Goal: Task Accomplishment & Management: Use online tool/utility

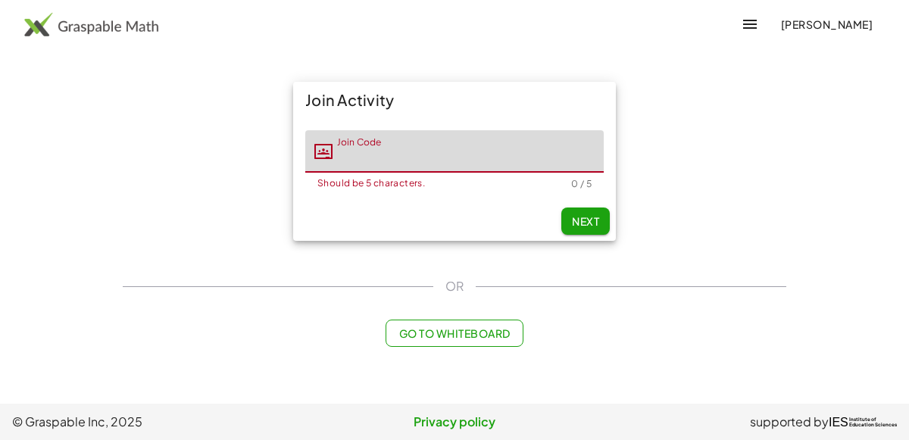
click at [422, 157] on input "Join Code" at bounding box center [468, 151] width 271 height 42
click at [740, 25] on button "button" at bounding box center [750, 24] width 36 height 36
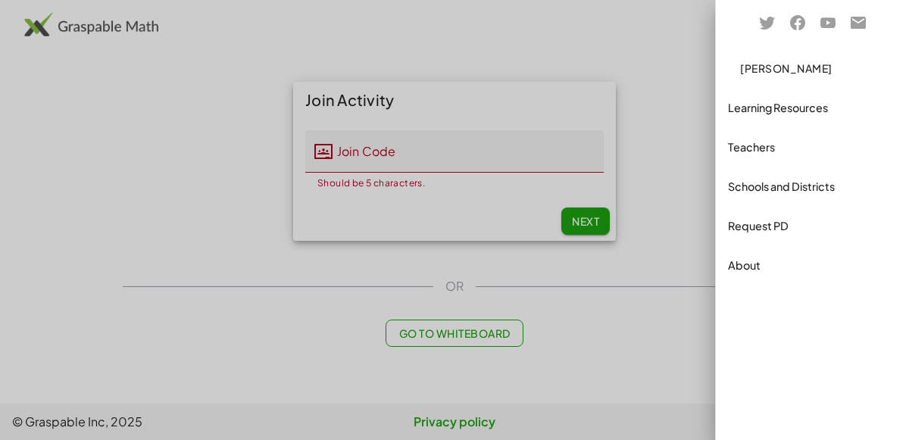
click at [671, 39] on div at bounding box center [454, 220] width 909 height 440
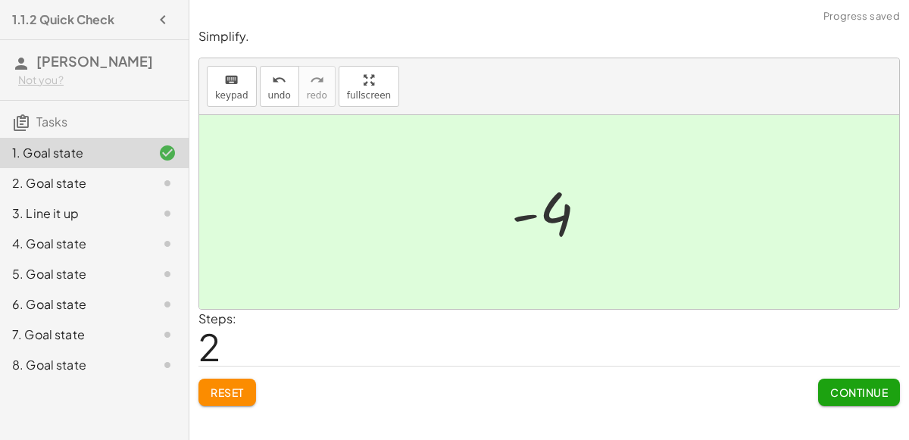
click at [853, 402] on button "Continue" at bounding box center [859, 392] width 82 height 27
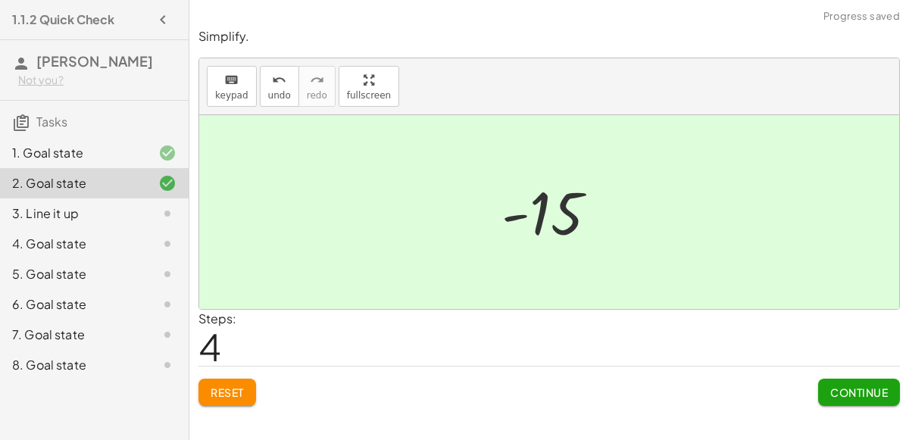
click at [852, 399] on button "Continue" at bounding box center [859, 392] width 82 height 27
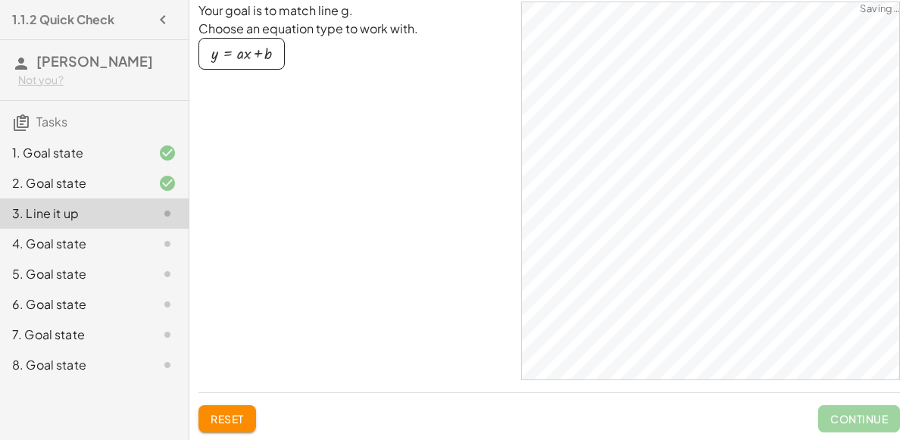
scroll to position [20, 0]
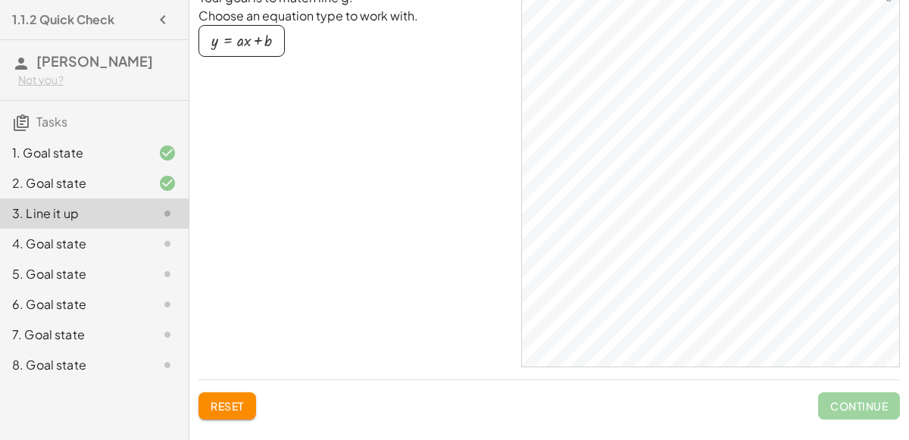
click at [111, 246] on div "4. Goal state" at bounding box center [73, 244] width 122 height 18
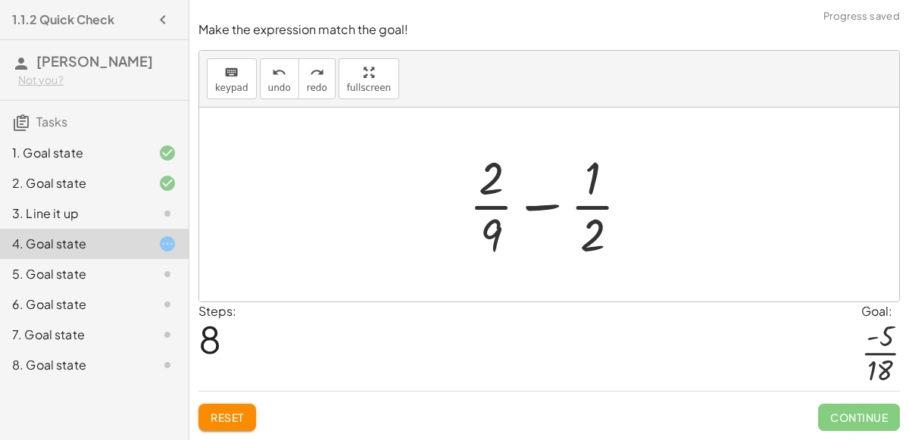
click at [224, 416] on span "Reset" at bounding box center [227, 418] width 33 height 14
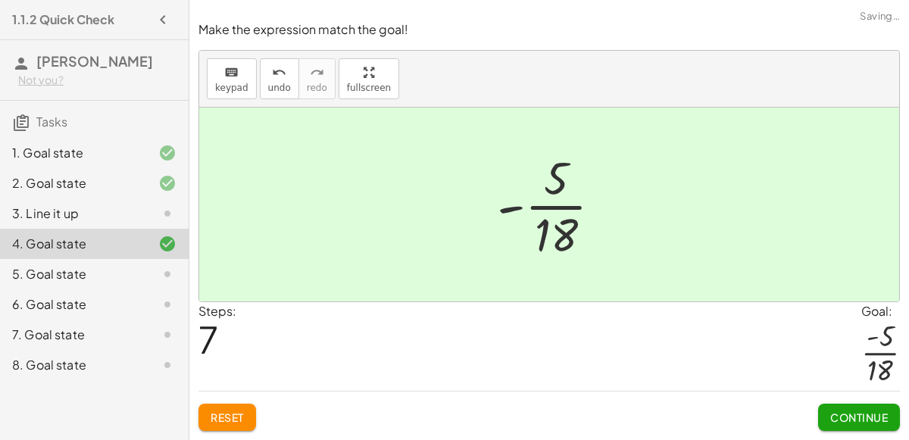
click at [850, 426] on button "Continue" at bounding box center [859, 417] width 82 height 27
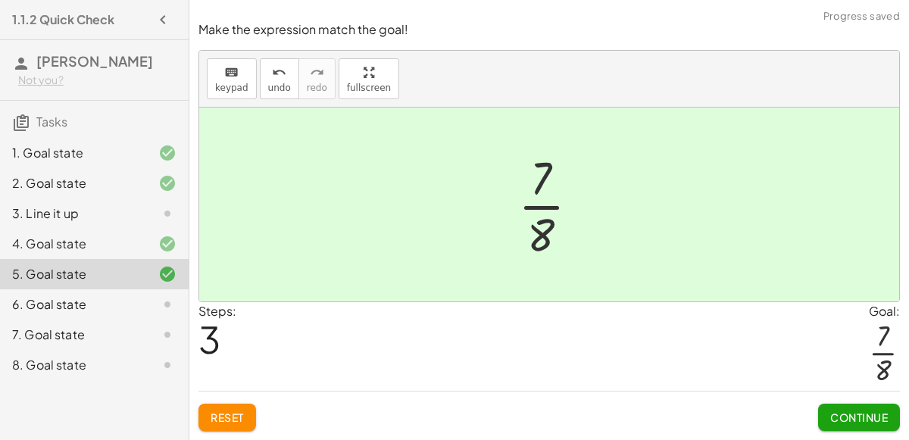
click at [865, 420] on span "Continue" at bounding box center [860, 418] width 58 height 14
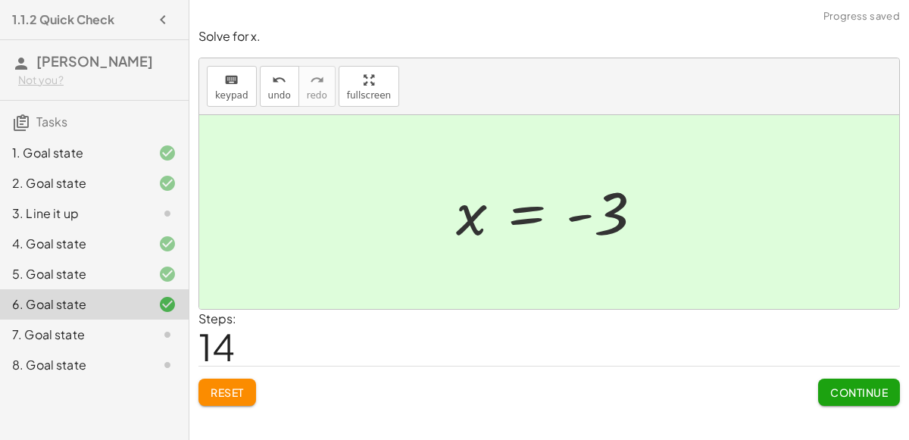
click at [851, 386] on span "Continue" at bounding box center [860, 393] width 58 height 14
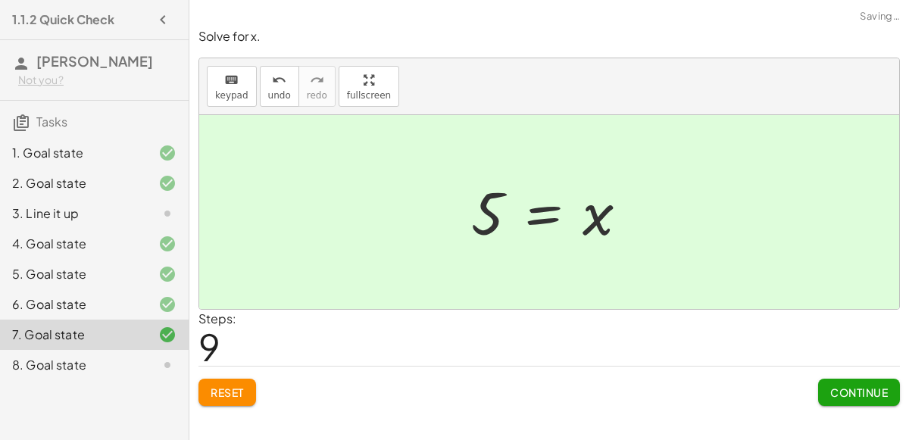
click at [851, 404] on button "Continue" at bounding box center [859, 392] width 82 height 27
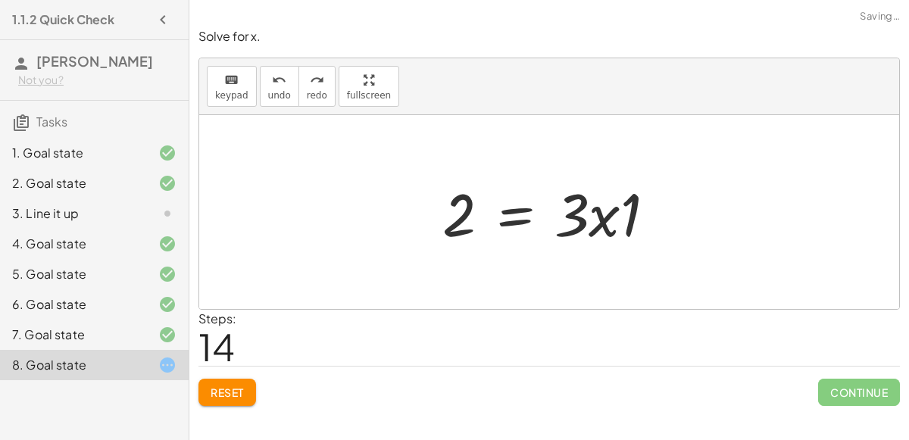
click at [245, 402] on button "Reset" at bounding box center [228, 392] width 58 height 27
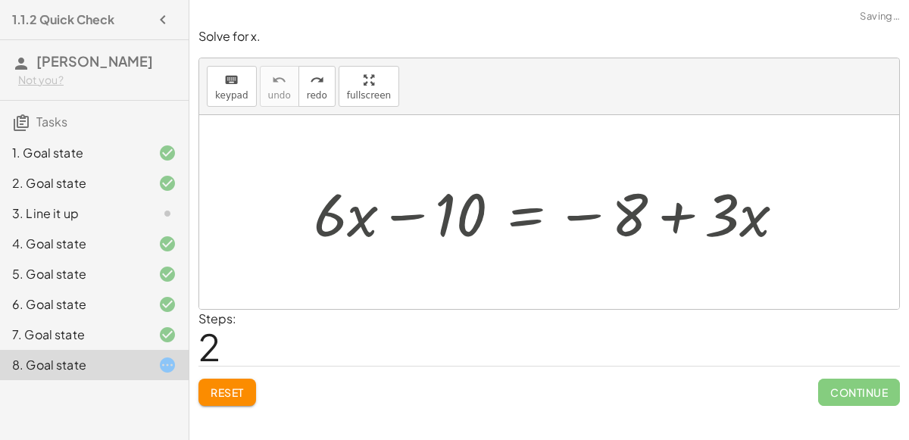
click at [217, 395] on span "Reset" at bounding box center [227, 393] width 33 height 14
click at [235, 390] on span "Reset" at bounding box center [227, 393] width 33 height 14
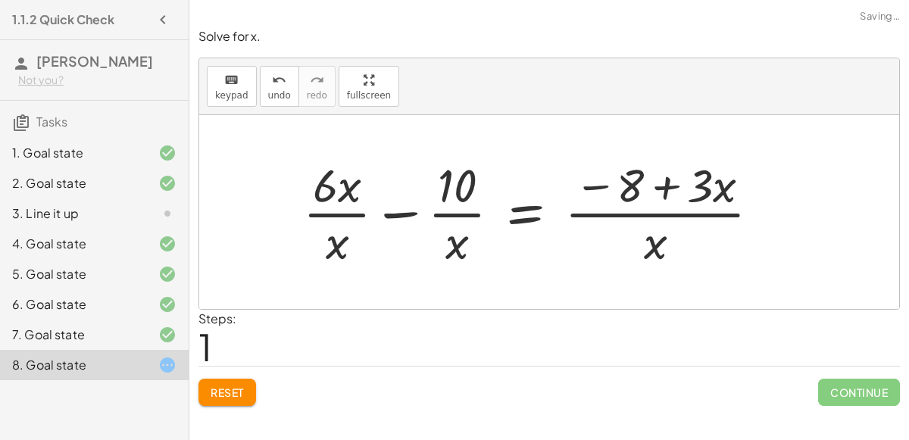
click at [222, 404] on button "Reset" at bounding box center [228, 392] width 58 height 27
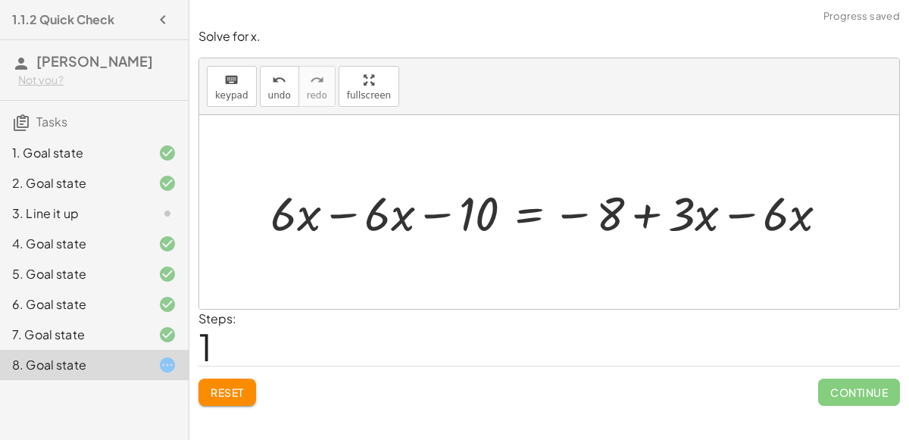
click at [239, 393] on span "Reset" at bounding box center [227, 393] width 33 height 14
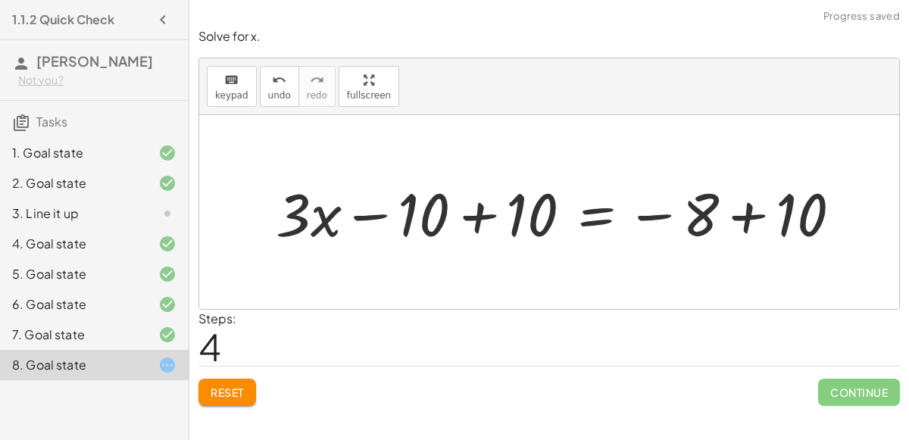
click at [158, 304] on div at bounding box center [155, 305] width 42 height 18
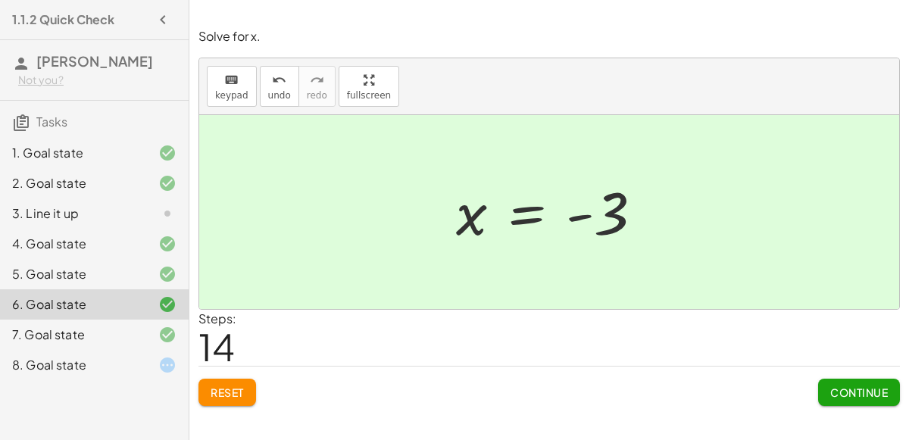
click at [66, 371] on div "8. Goal state" at bounding box center [73, 365] width 122 height 18
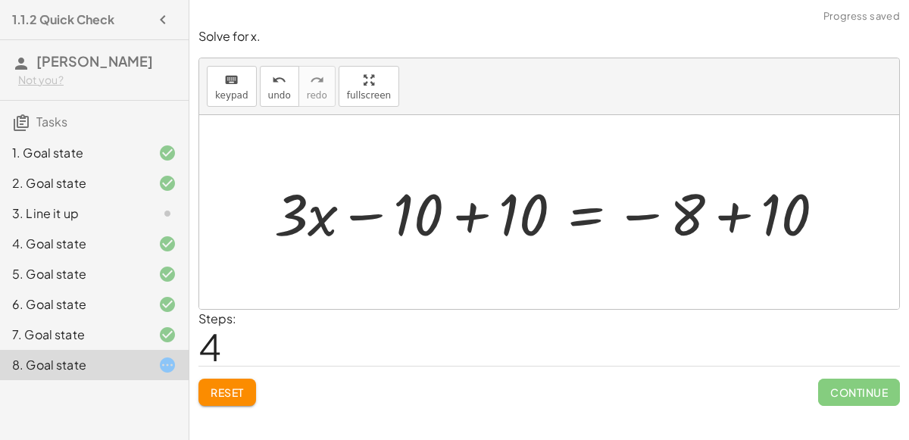
click at [471, 230] on div at bounding box center [556, 212] width 578 height 76
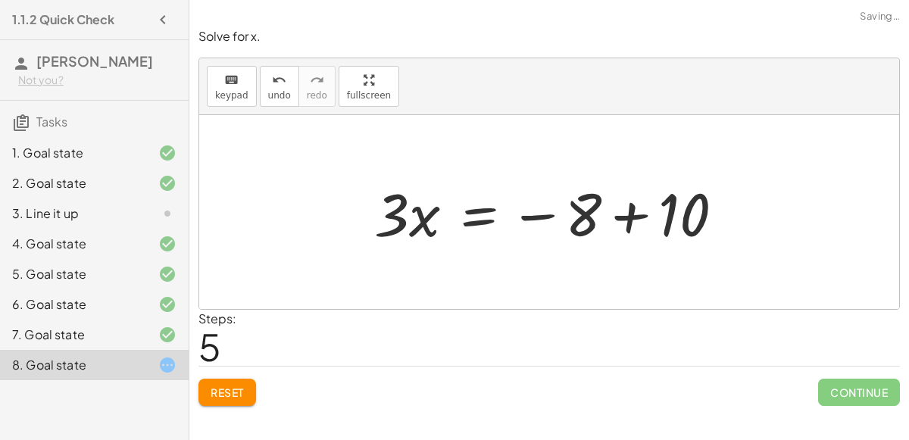
click at [644, 219] on div at bounding box center [555, 213] width 377 height 78
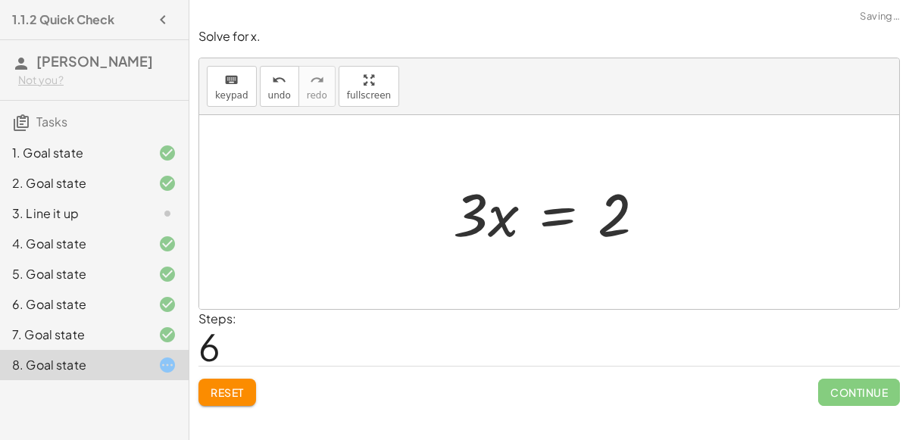
click at [547, 221] on div at bounding box center [556, 213] width 220 height 78
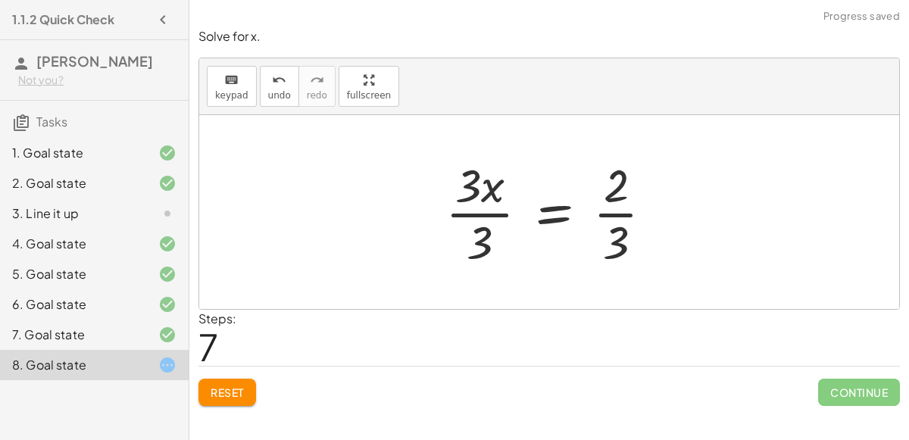
click at [477, 211] on div at bounding box center [555, 212] width 235 height 117
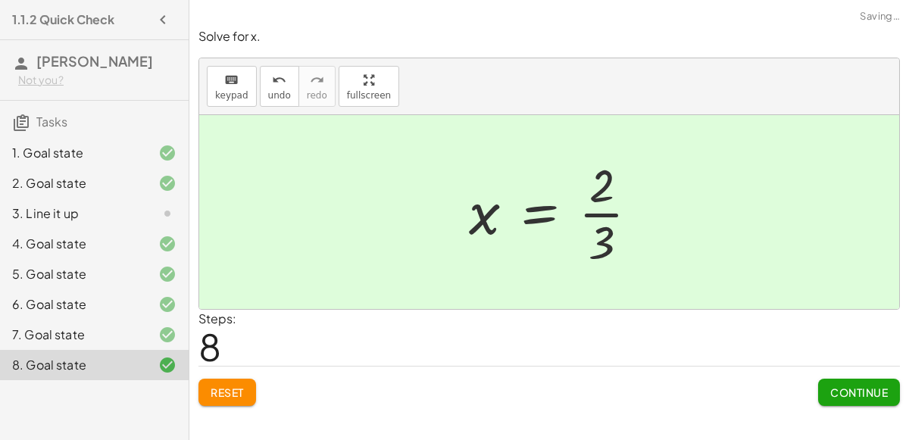
click at [625, 208] on div at bounding box center [559, 212] width 197 height 117
click at [165, 214] on icon at bounding box center [167, 214] width 18 height 18
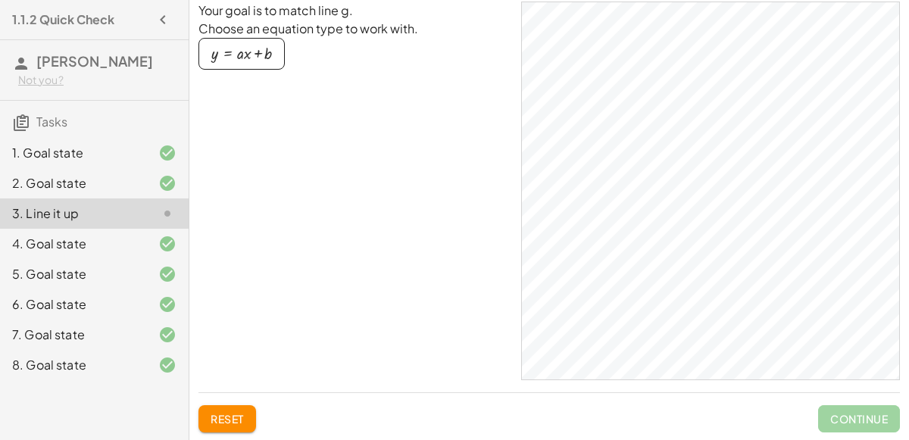
scroll to position [5, 0]
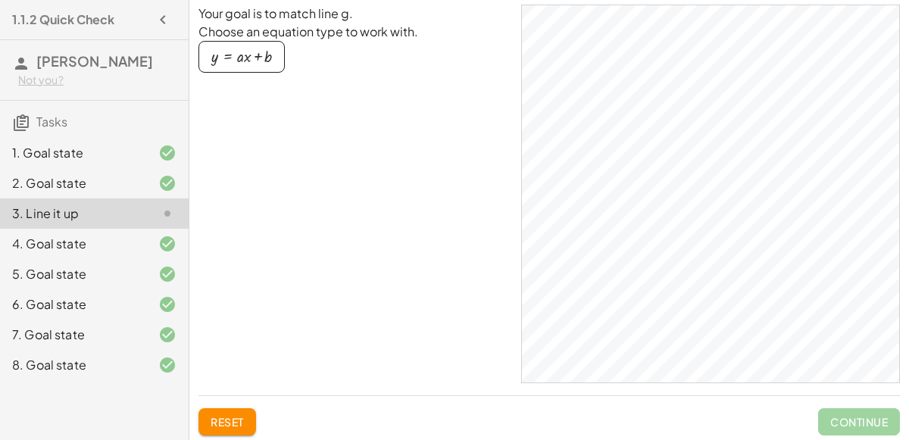
click at [161, 19] on icon "button" at bounding box center [163, 20] width 18 height 18
